Goal: Find specific page/section: Find specific page/section

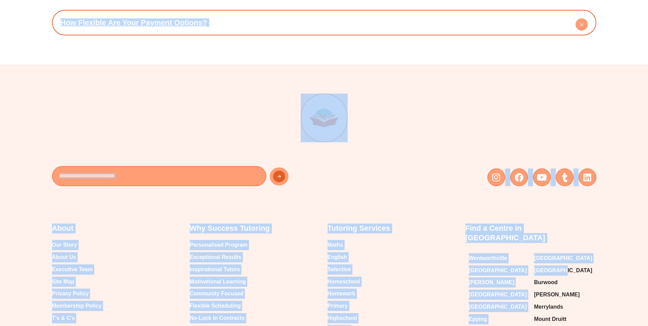
scroll to position [3338, 0]
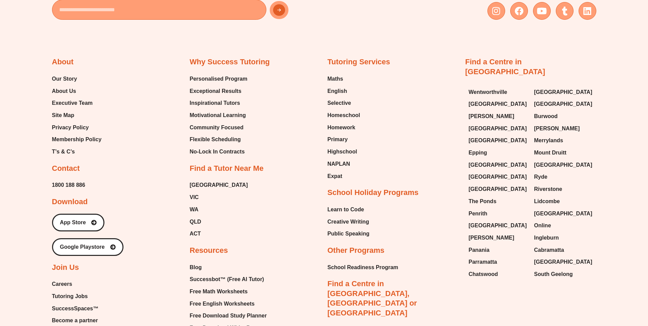
scroll to position [3480, 0]
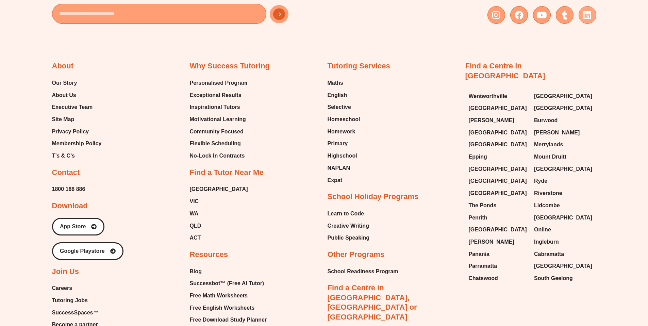
click at [583, 14] on icon at bounding box center [587, 15] width 9 height 9
